Goal: Information Seeking & Learning: Learn about a topic

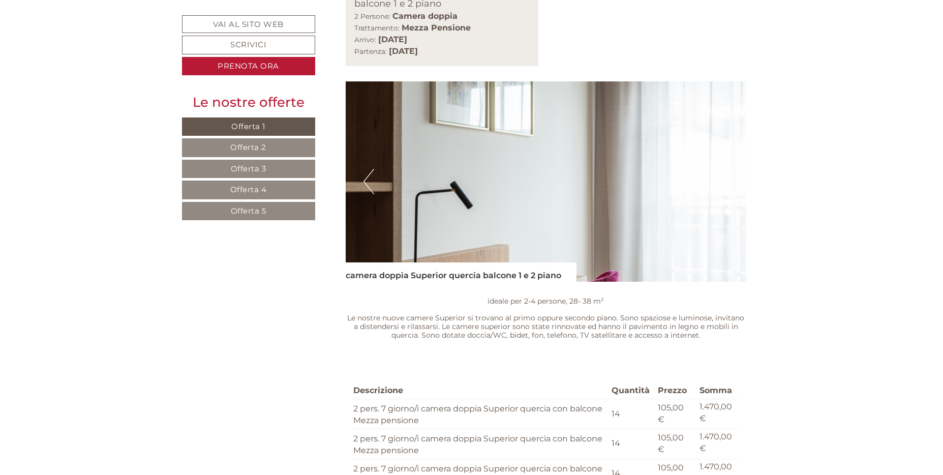
scroll to position [814, 0]
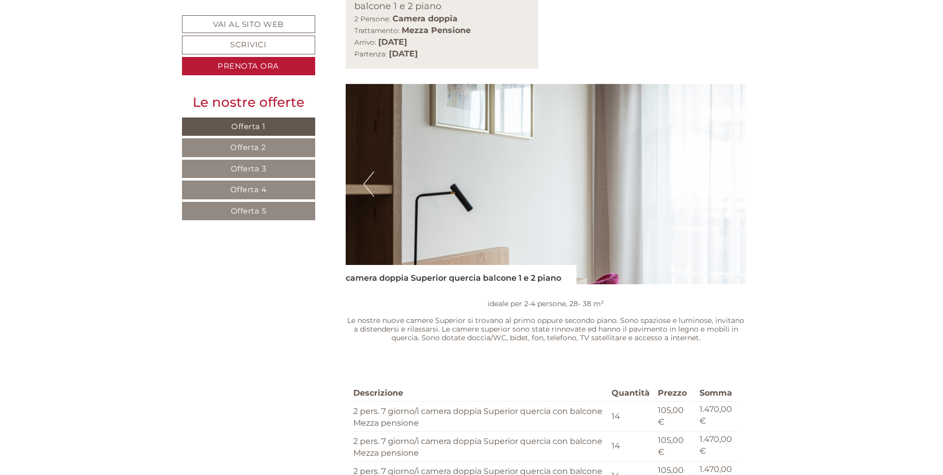
click at [238, 148] on span "Offerta 2" at bounding box center [248, 147] width 36 height 10
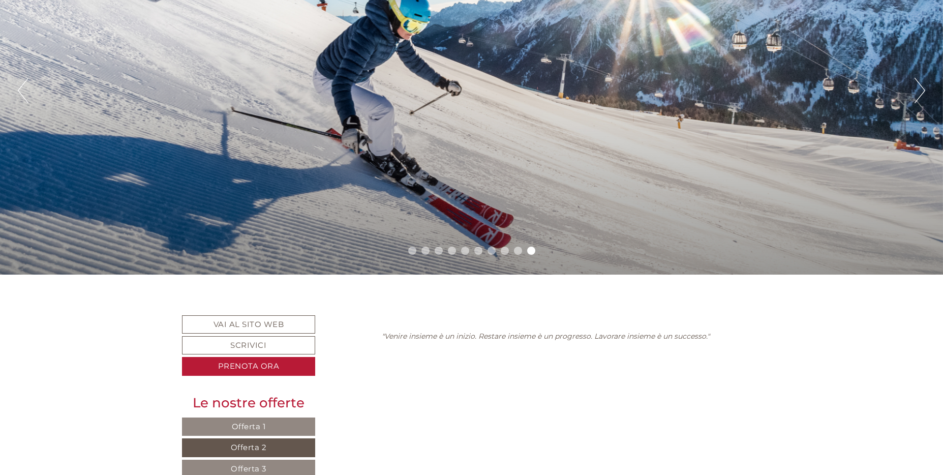
scroll to position [232, 0]
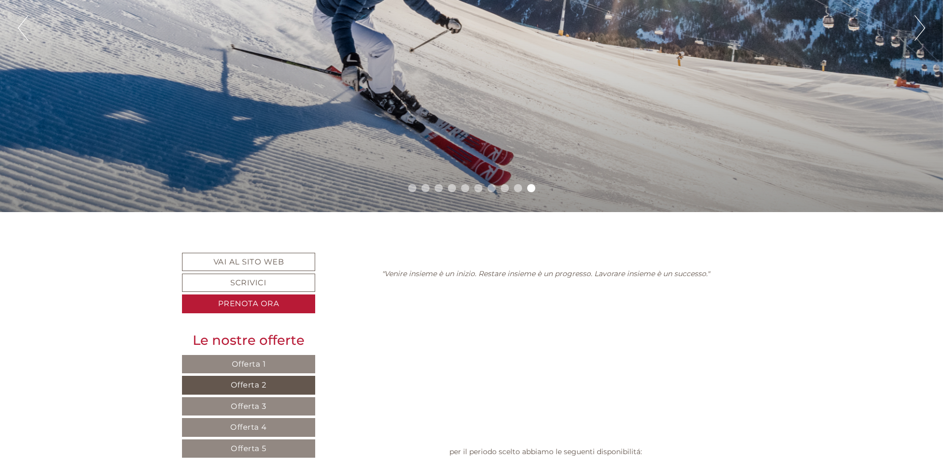
click at [250, 364] on span "Offerta 1" at bounding box center [249, 364] width 34 height 10
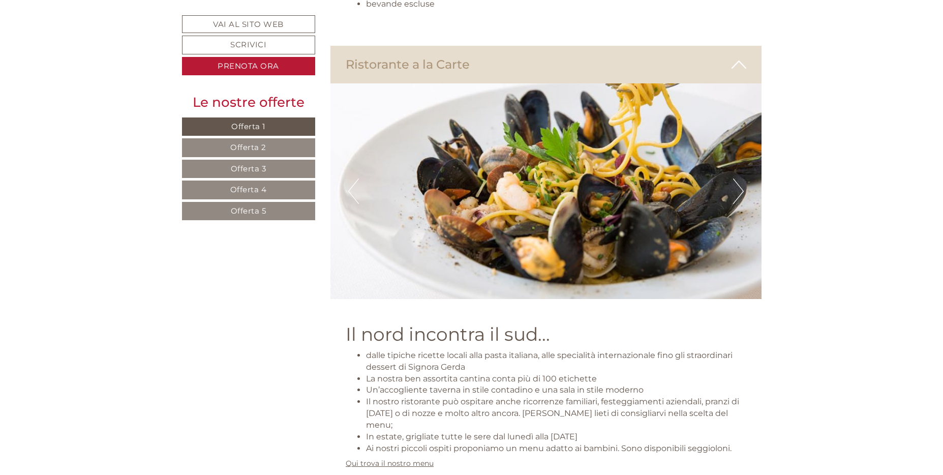
scroll to position [2724, 0]
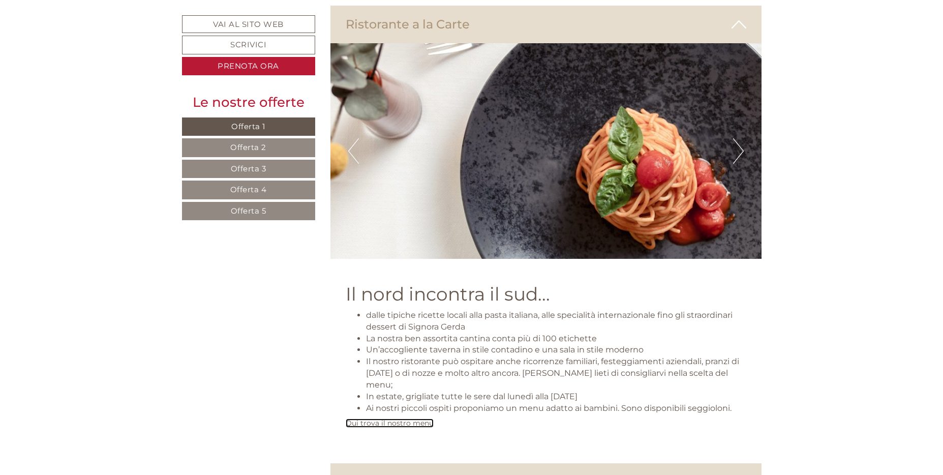
click at [413, 419] on link "Qui trova il nostro menu" at bounding box center [390, 423] width 88 height 9
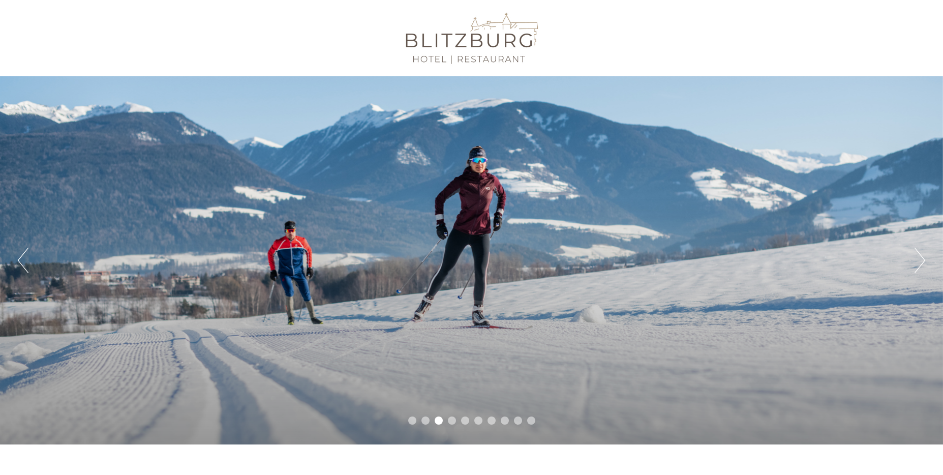
click at [921, 254] on button "Next" at bounding box center [920, 260] width 11 height 25
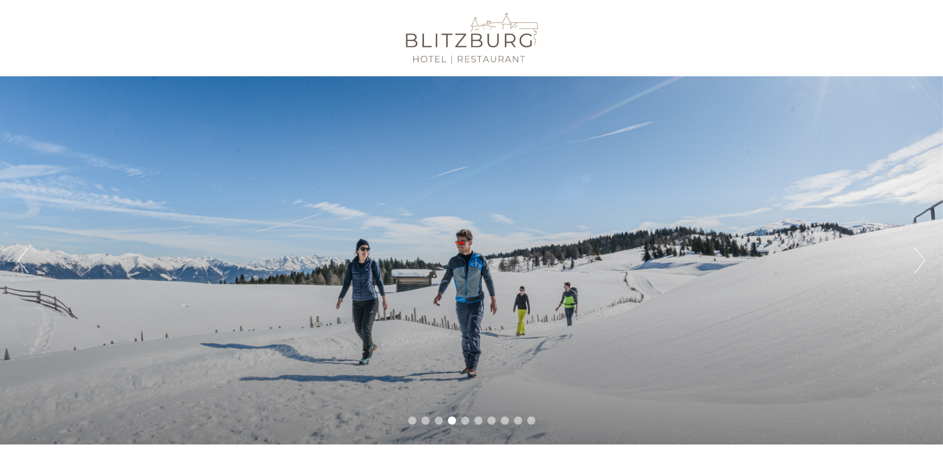
click at [921, 254] on button "Next" at bounding box center [920, 260] width 11 height 25
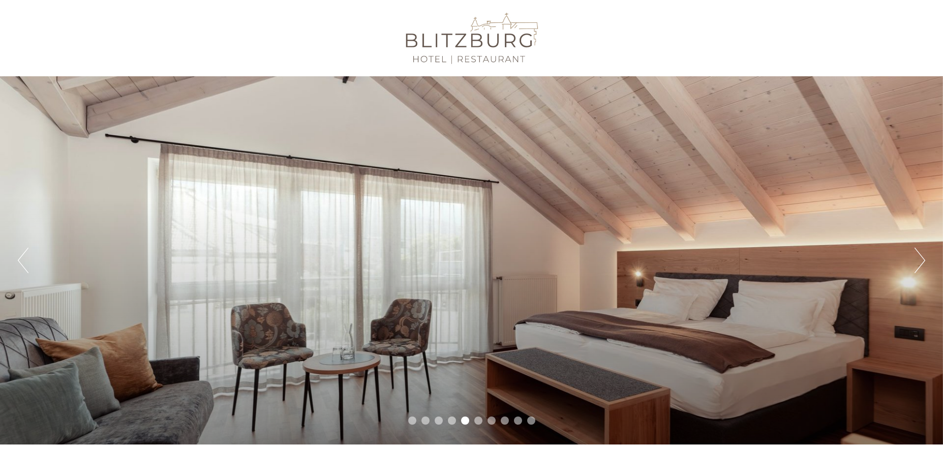
click at [921, 254] on button "Next" at bounding box center [920, 260] width 11 height 25
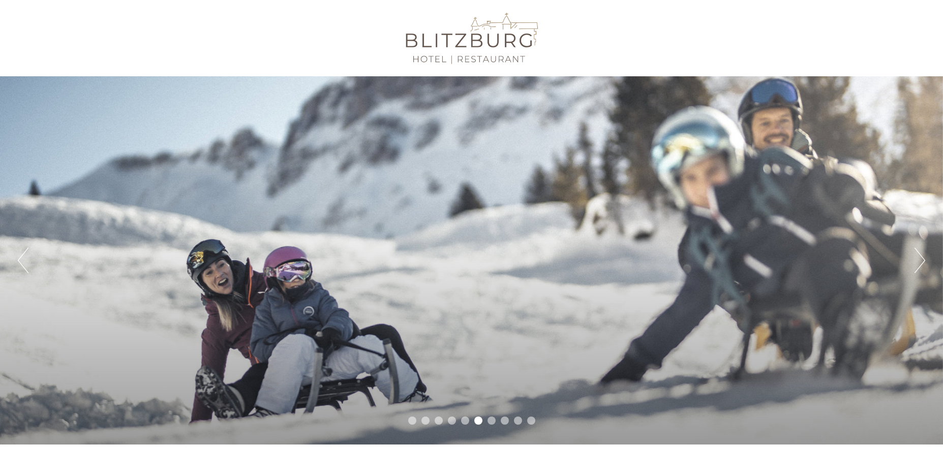
click at [17, 257] on div "Previous Next 1 2 3 4 5 6 7 8 9 10" at bounding box center [471, 260] width 943 height 368
click at [21, 260] on button "Previous" at bounding box center [23, 260] width 11 height 25
click at [924, 260] on button "Next" at bounding box center [920, 260] width 11 height 25
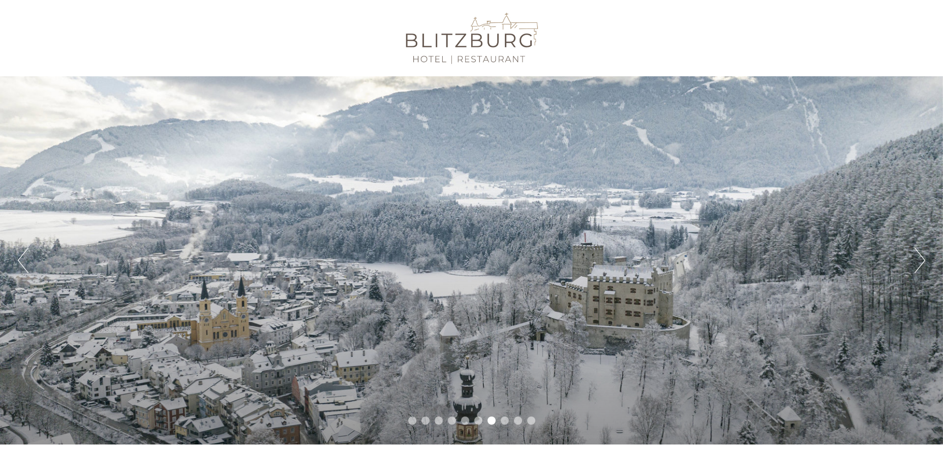
click at [924, 260] on button "Next" at bounding box center [920, 260] width 11 height 25
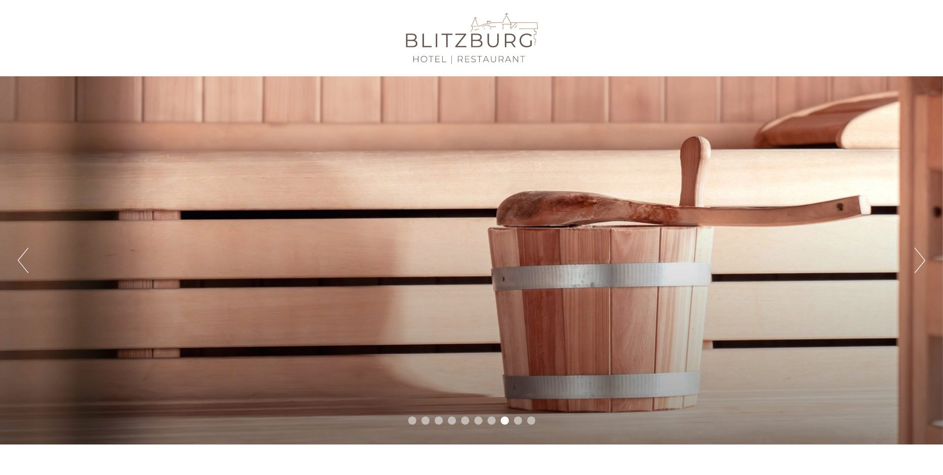
click at [924, 260] on button "Next" at bounding box center [920, 260] width 11 height 25
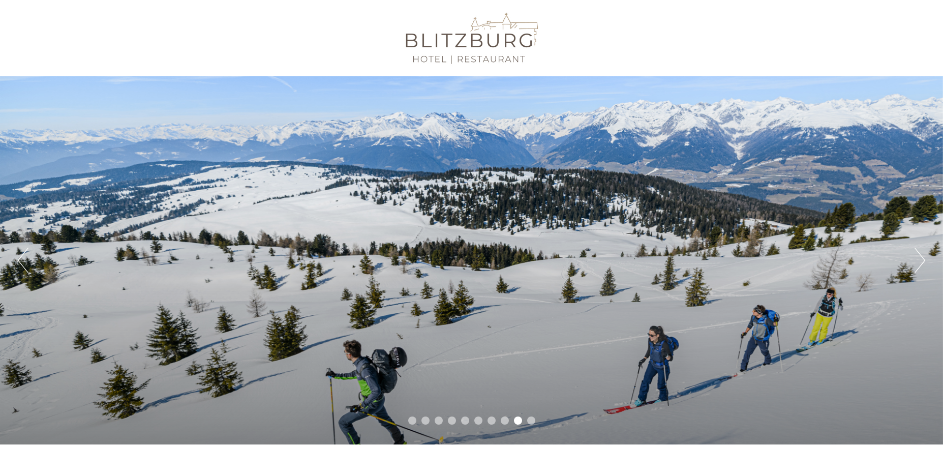
click at [924, 260] on button "Next" at bounding box center [920, 260] width 11 height 25
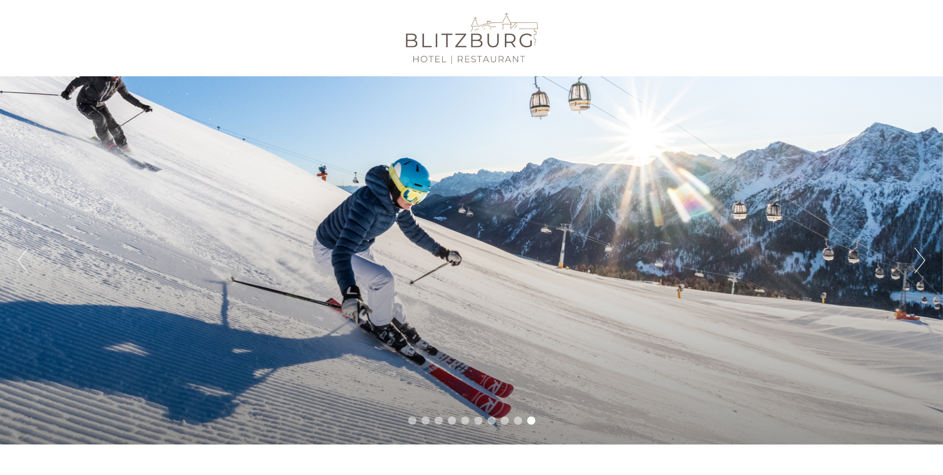
click at [924, 260] on button "Next" at bounding box center [920, 260] width 11 height 25
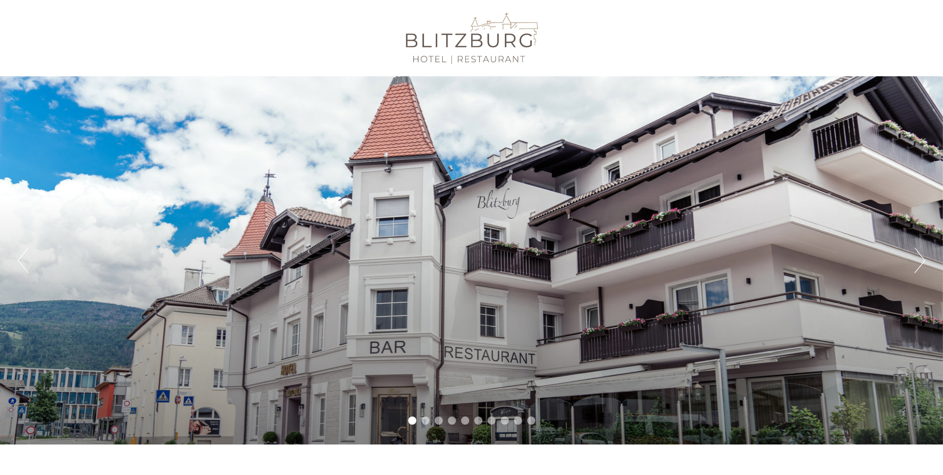
click at [924, 260] on button "Next" at bounding box center [920, 260] width 11 height 25
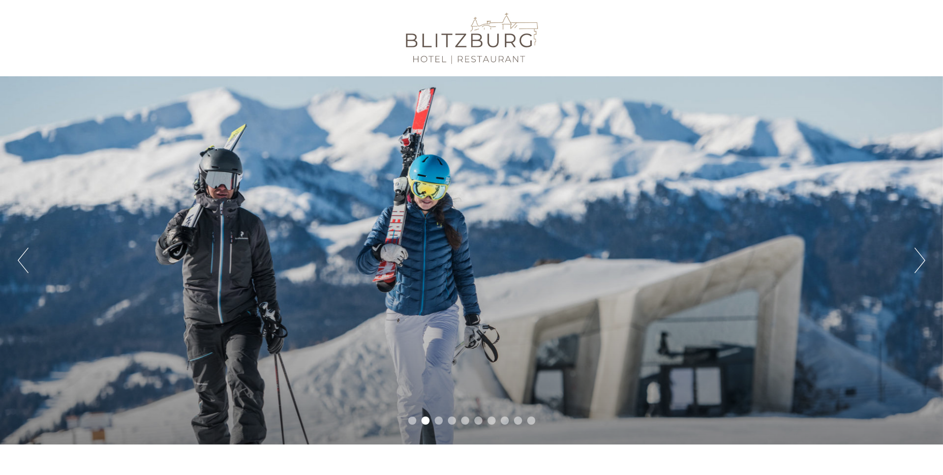
click at [924, 260] on button "Next" at bounding box center [920, 260] width 11 height 25
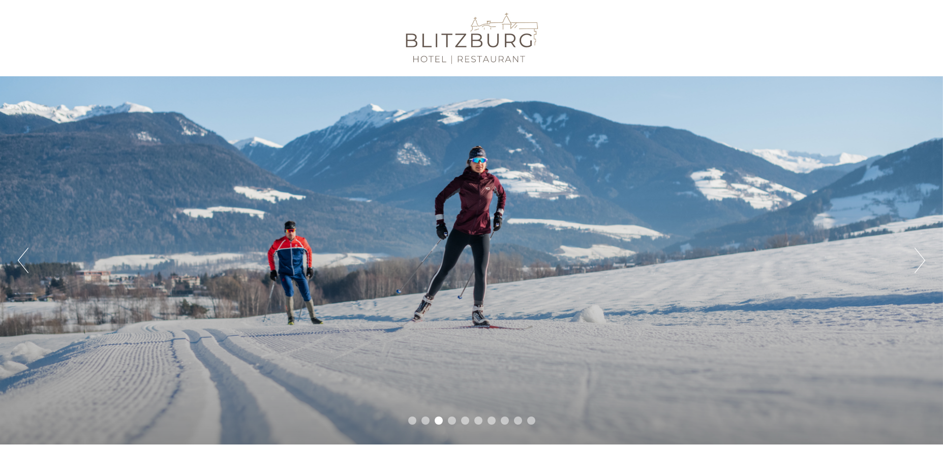
click at [924, 260] on button "Next" at bounding box center [920, 260] width 11 height 25
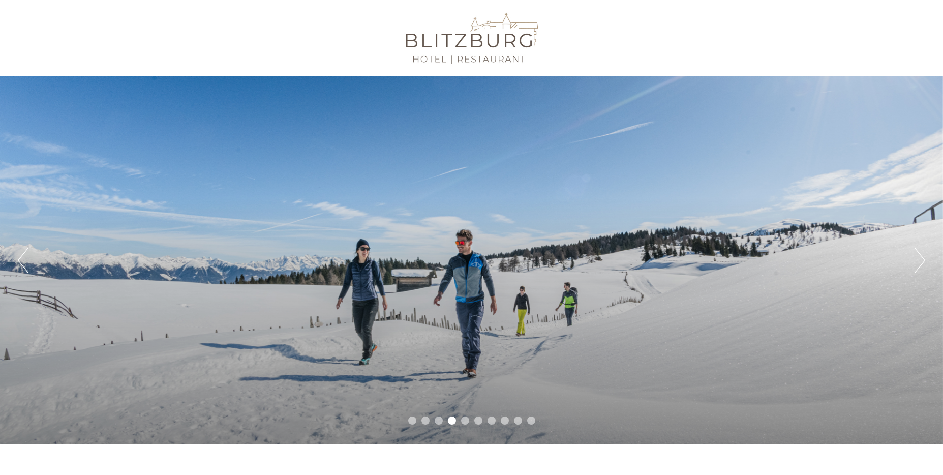
click at [465, 420] on li "5" at bounding box center [465, 420] width 8 height 8
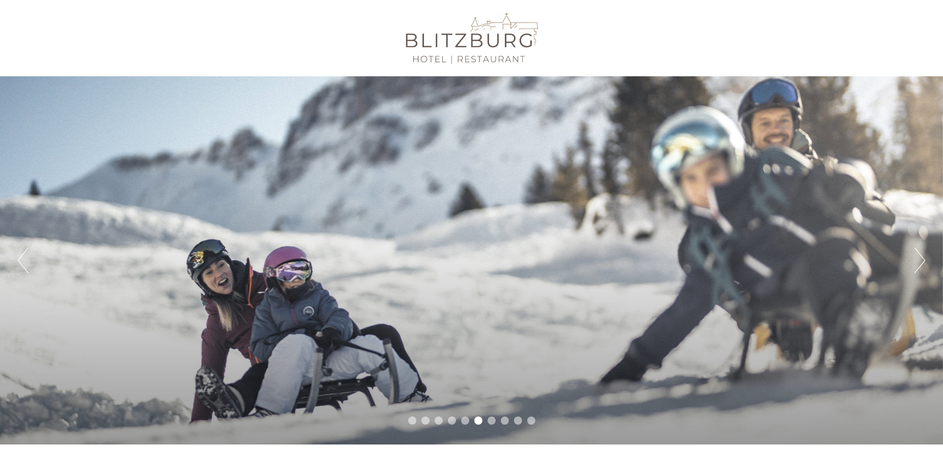
click at [477, 422] on li "6" at bounding box center [478, 420] width 8 height 8
click at [490, 422] on li "7" at bounding box center [492, 420] width 8 height 8
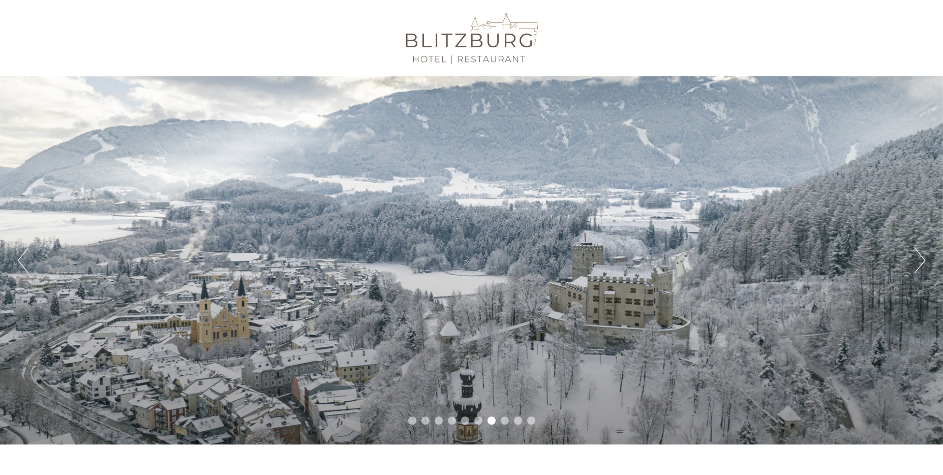
click at [503, 421] on li "8" at bounding box center [505, 420] width 8 height 8
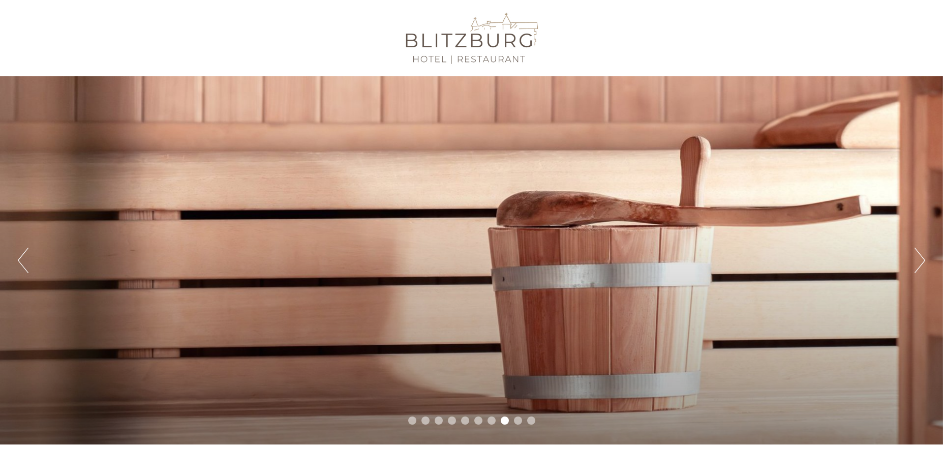
click at [520, 417] on li "9" at bounding box center [518, 420] width 8 height 8
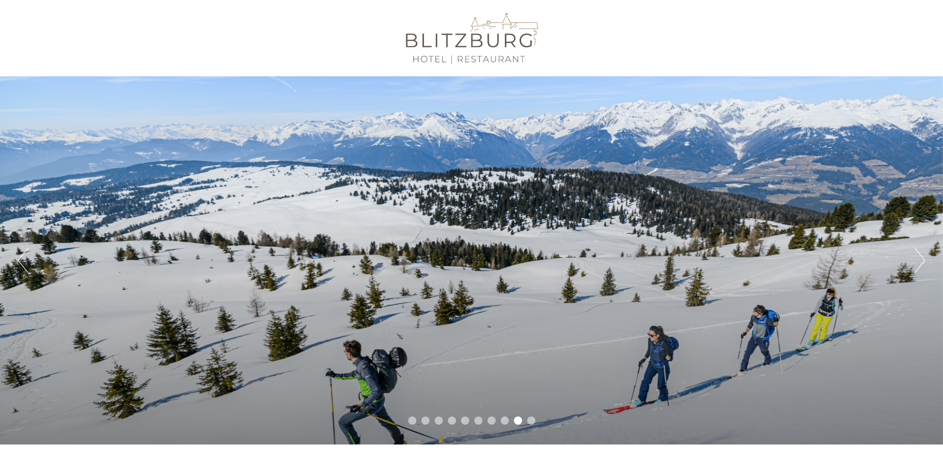
click at [528, 420] on li "10" at bounding box center [531, 420] width 8 height 8
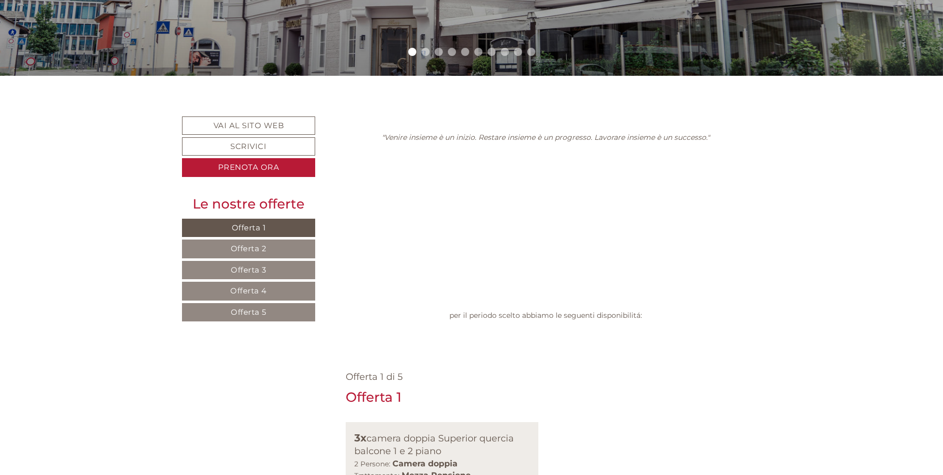
scroll to position [375, 0]
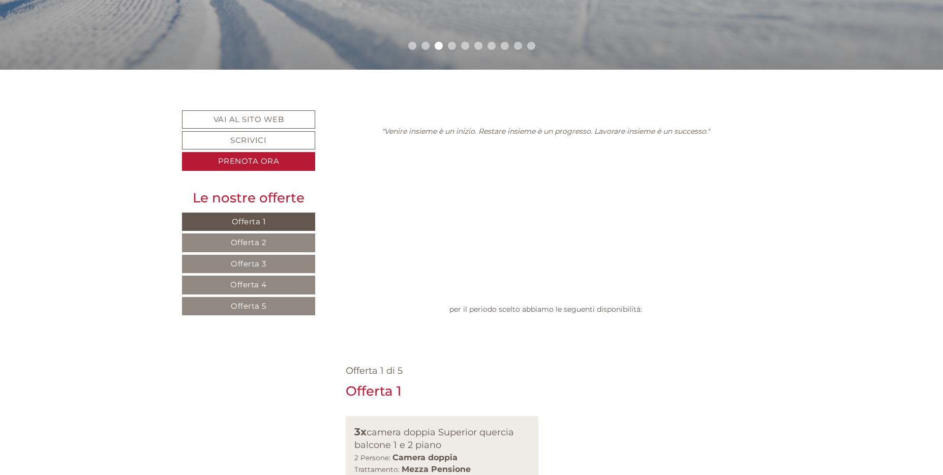
click at [257, 303] on span "Offerta 5" at bounding box center [249, 306] width 36 height 10
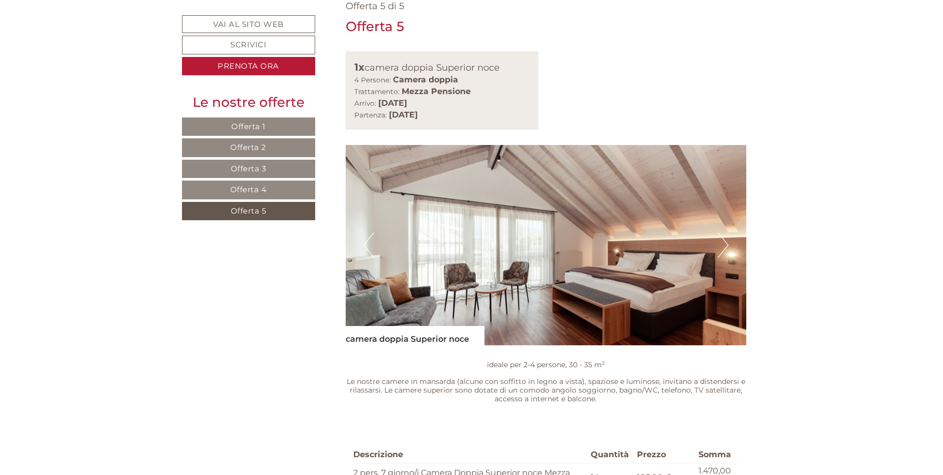
scroll to position [741, 0]
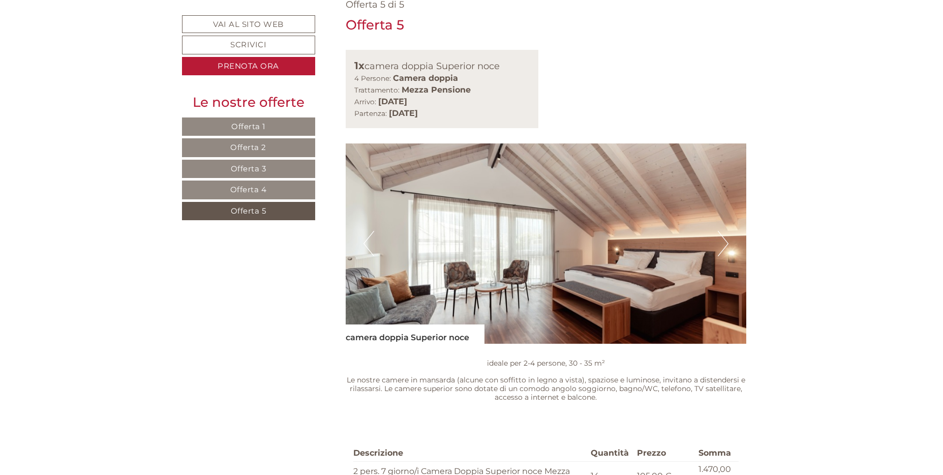
click at [266, 188] on span "Offerta 4" at bounding box center [248, 190] width 37 height 10
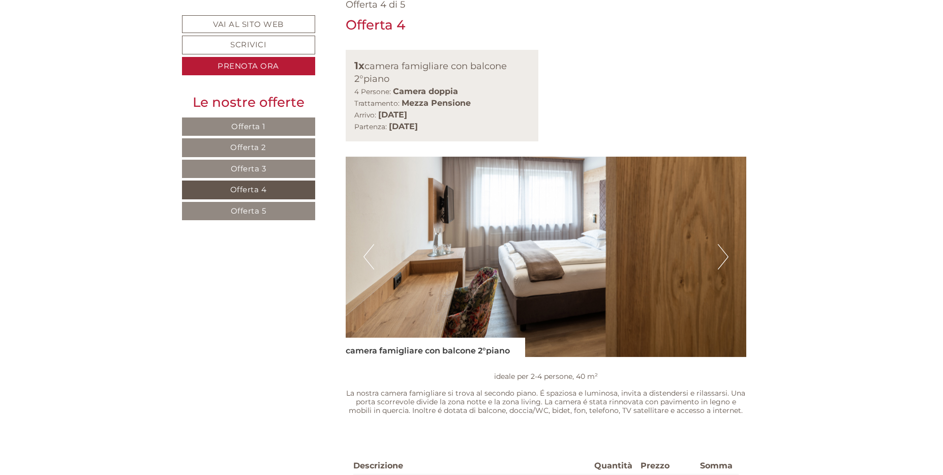
click at [274, 171] on link "Offerta 3" at bounding box center [248, 169] width 133 height 19
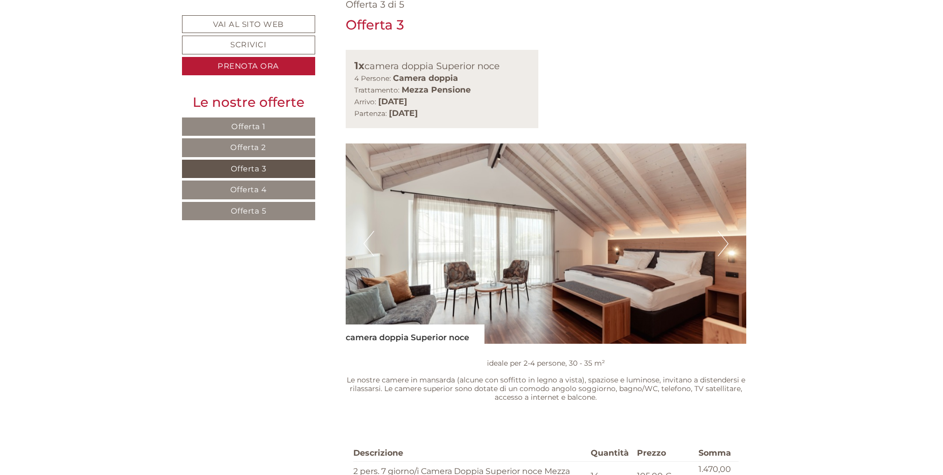
click at [264, 150] on span "Offerta 2" at bounding box center [248, 147] width 36 height 10
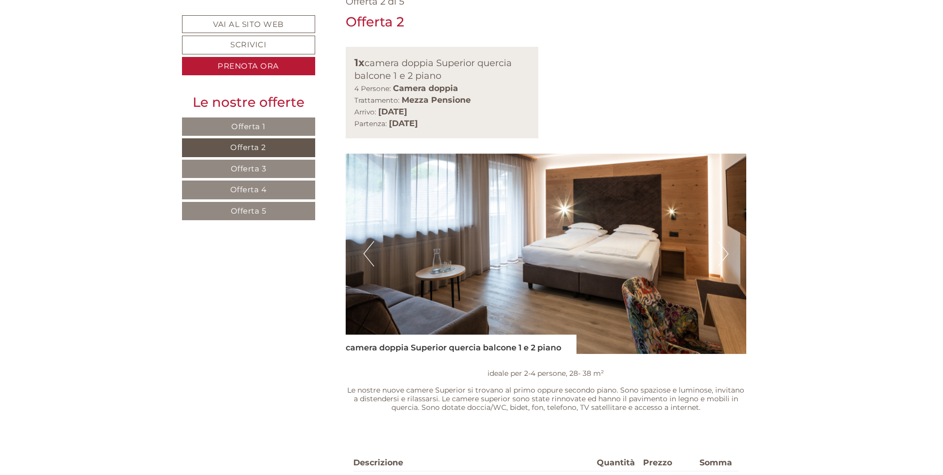
scroll to position [792, 0]
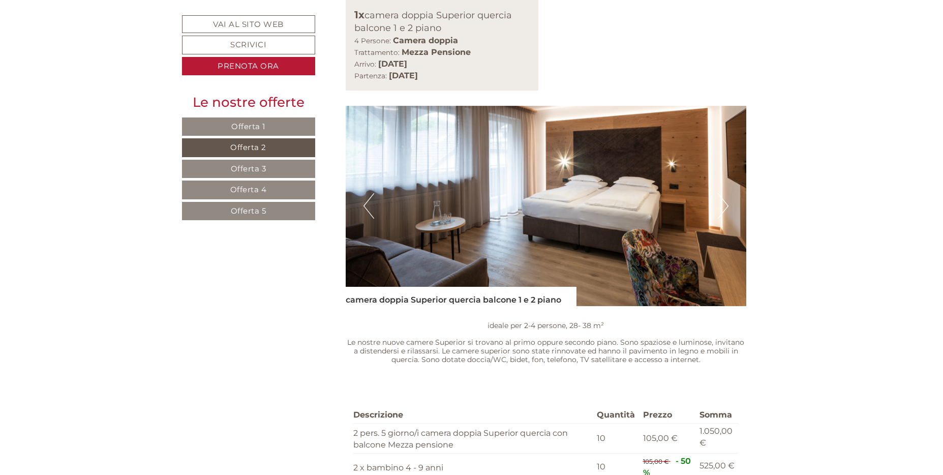
click at [242, 129] on span "Offerta 1" at bounding box center [248, 127] width 34 height 10
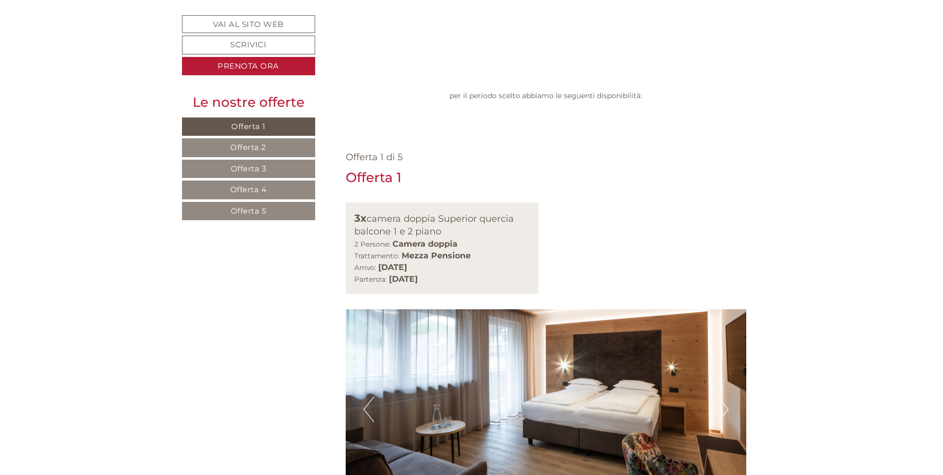
click at [726, 397] on button "Next" at bounding box center [723, 409] width 11 height 25
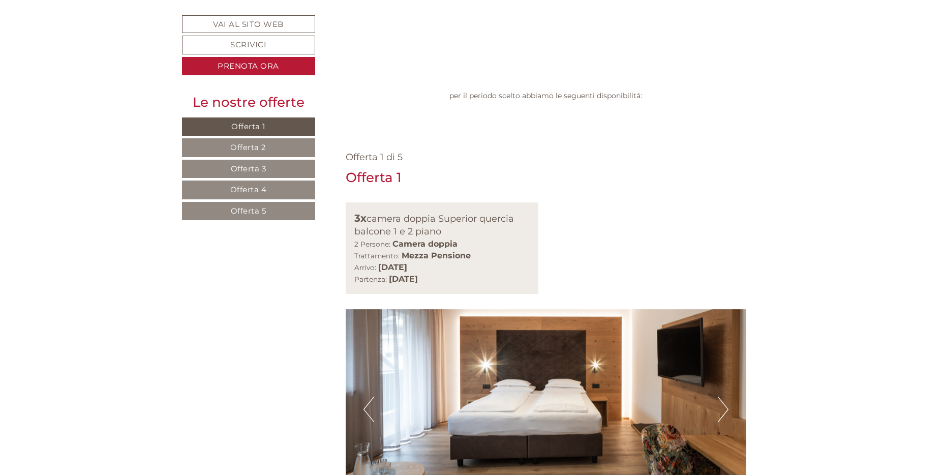
click at [726, 397] on button "Next" at bounding box center [723, 409] width 11 height 25
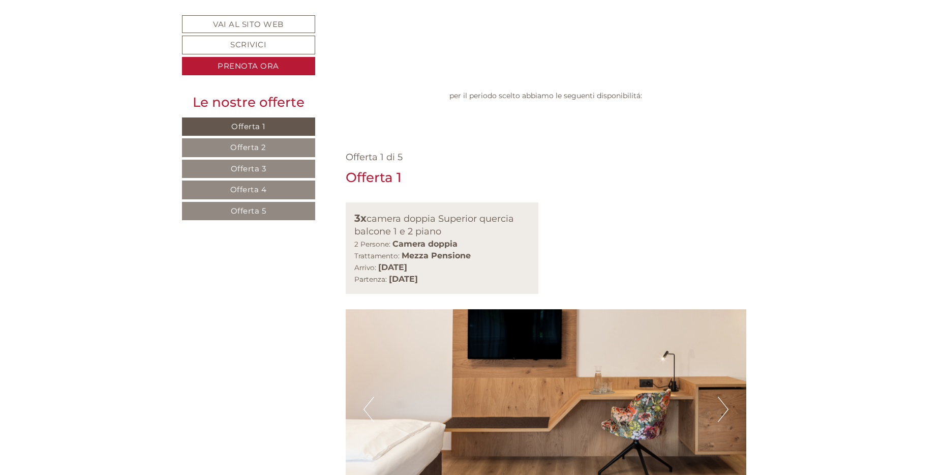
click at [726, 397] on button "Next" at bounding box center [723, 409] width 11 height 25
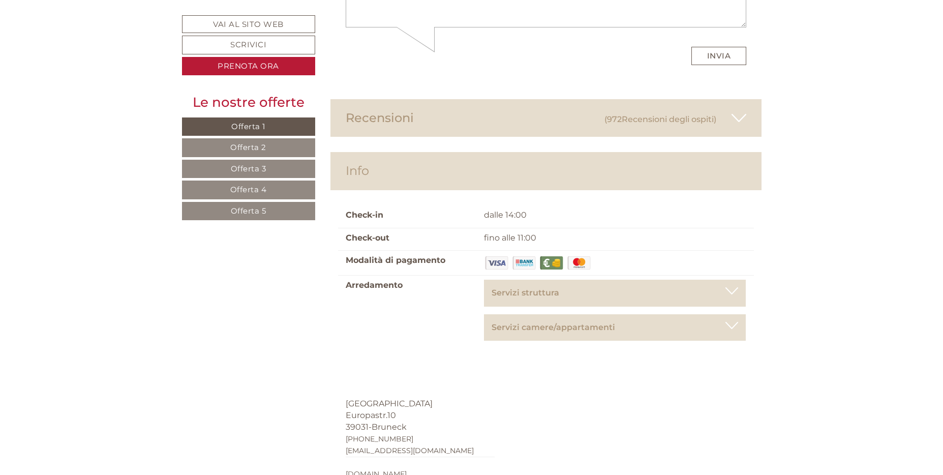
scroll to position [4017, 0]
